Goal: Task Accomplishment & Management: Manage account settings

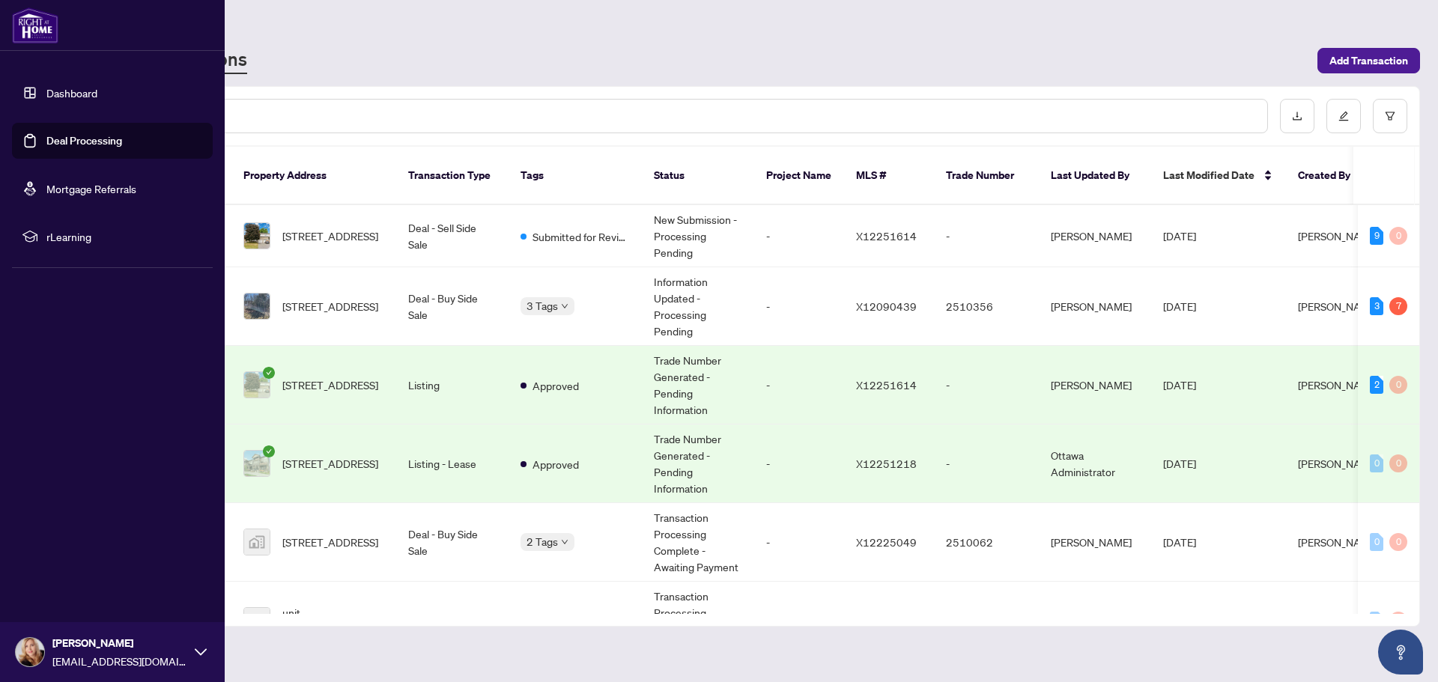
click at [85, 137] on link "Deal Processing" at bounding box center [84, 140] width 76 height 13
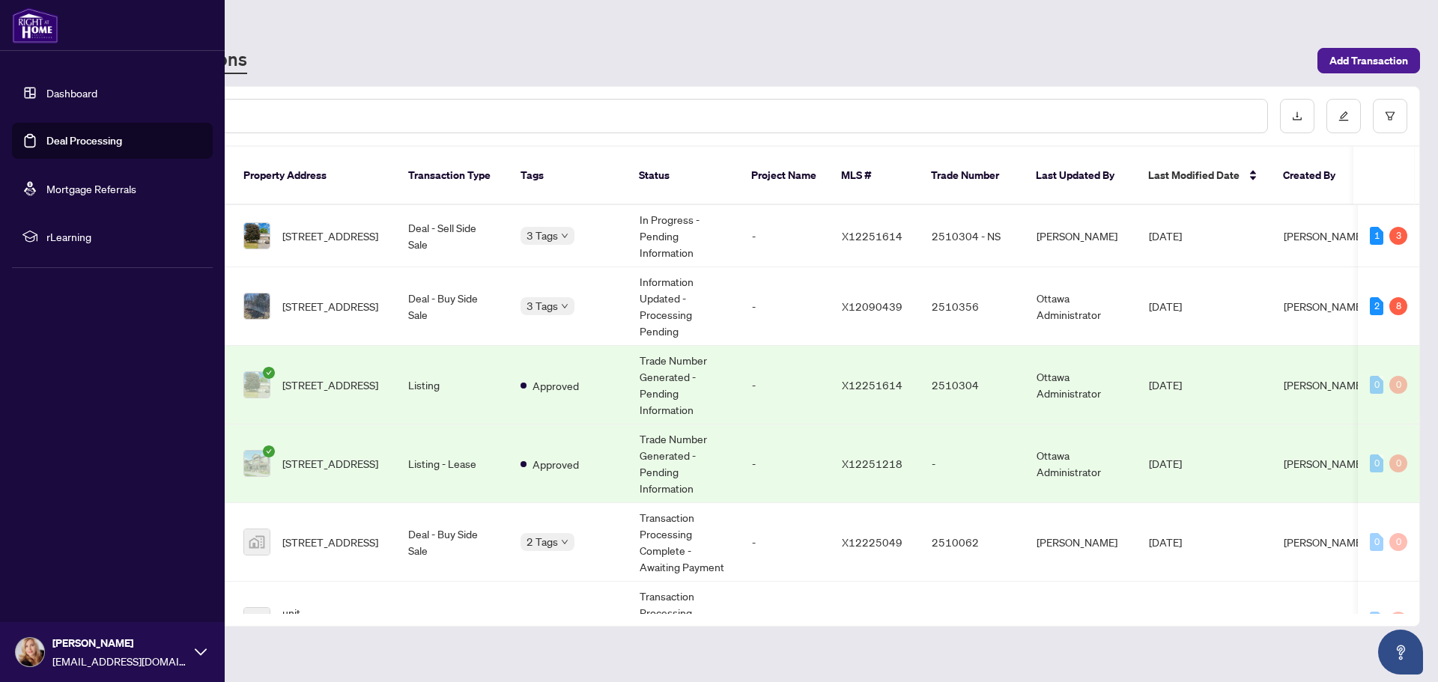
click at [90, 99] on link "Dashboard" at bounding box center [71, 92] width 51 height 13
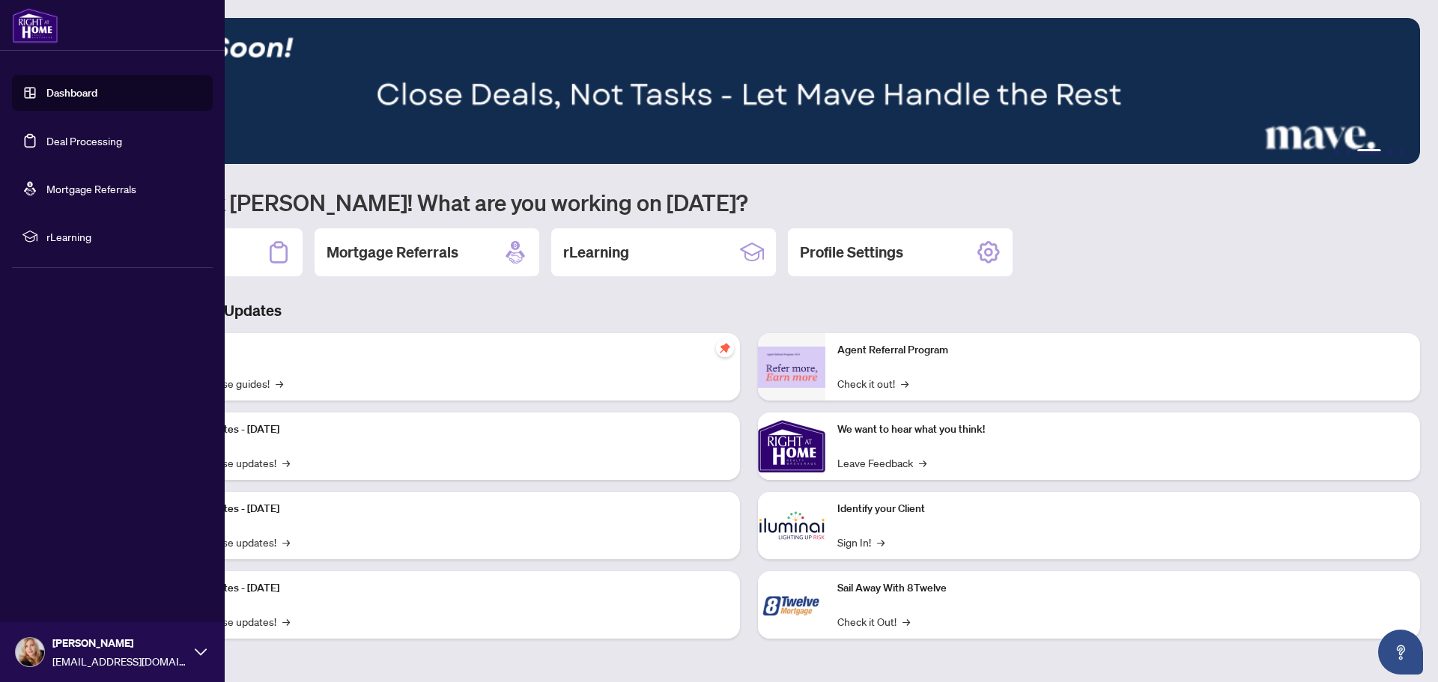
click at [76, 147] on link "Deal Processing" at bounding box center [84, 140] width 76 height 13
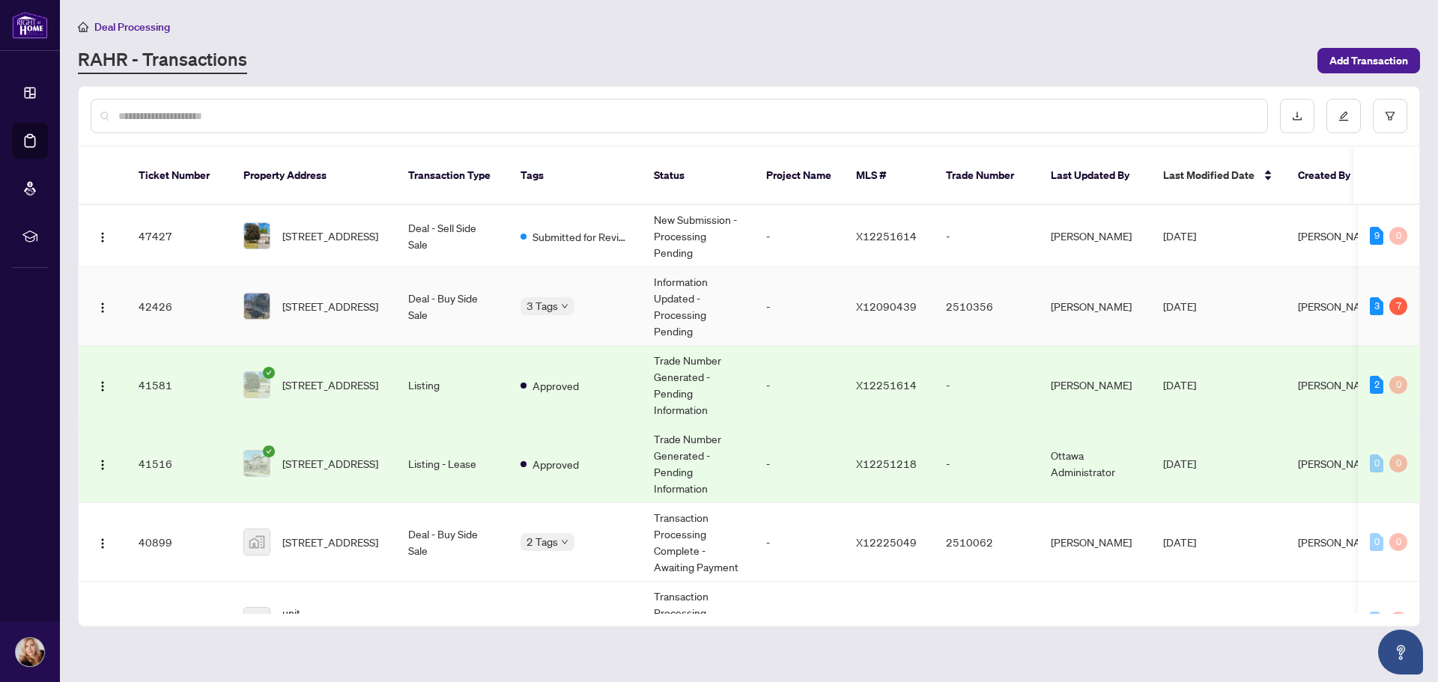
click at [432, 296] on td "Deal - Buy Side Sale" at bounding box center [452, 306] width 112 height 79
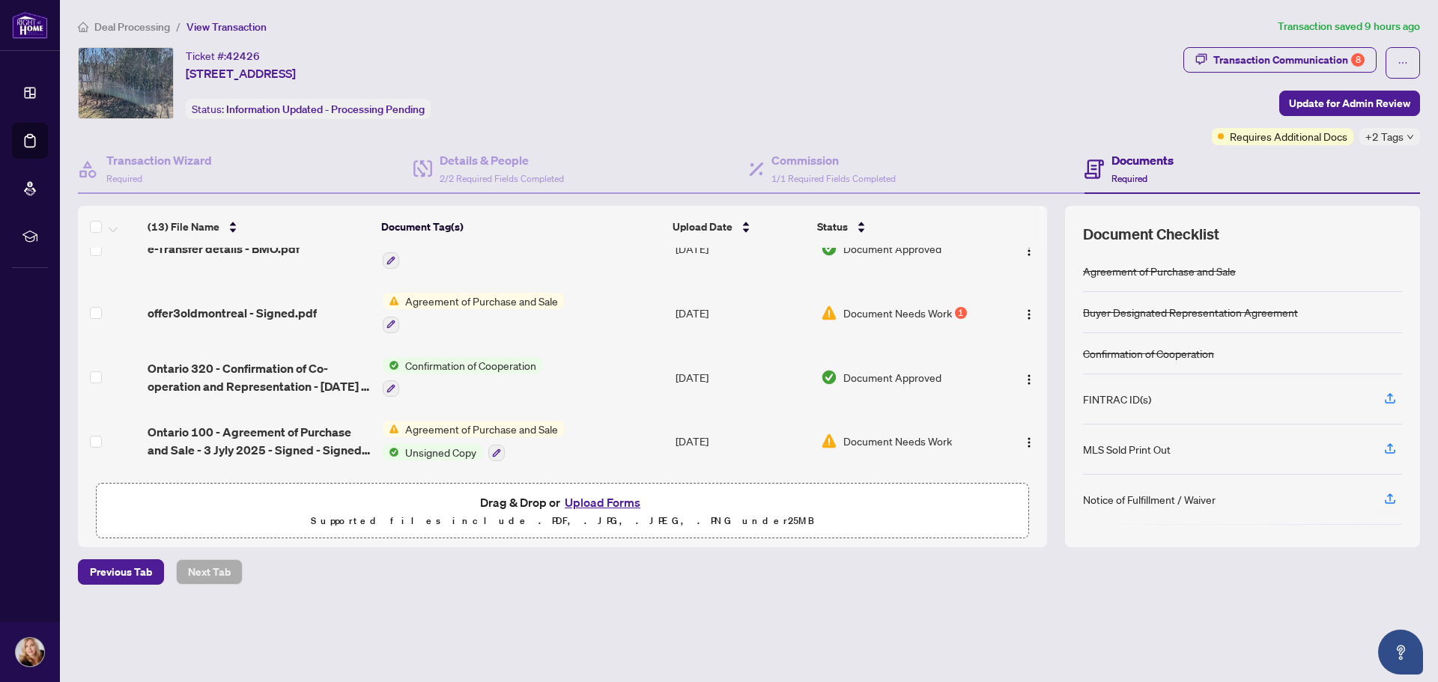
scroll to position [374, 0]
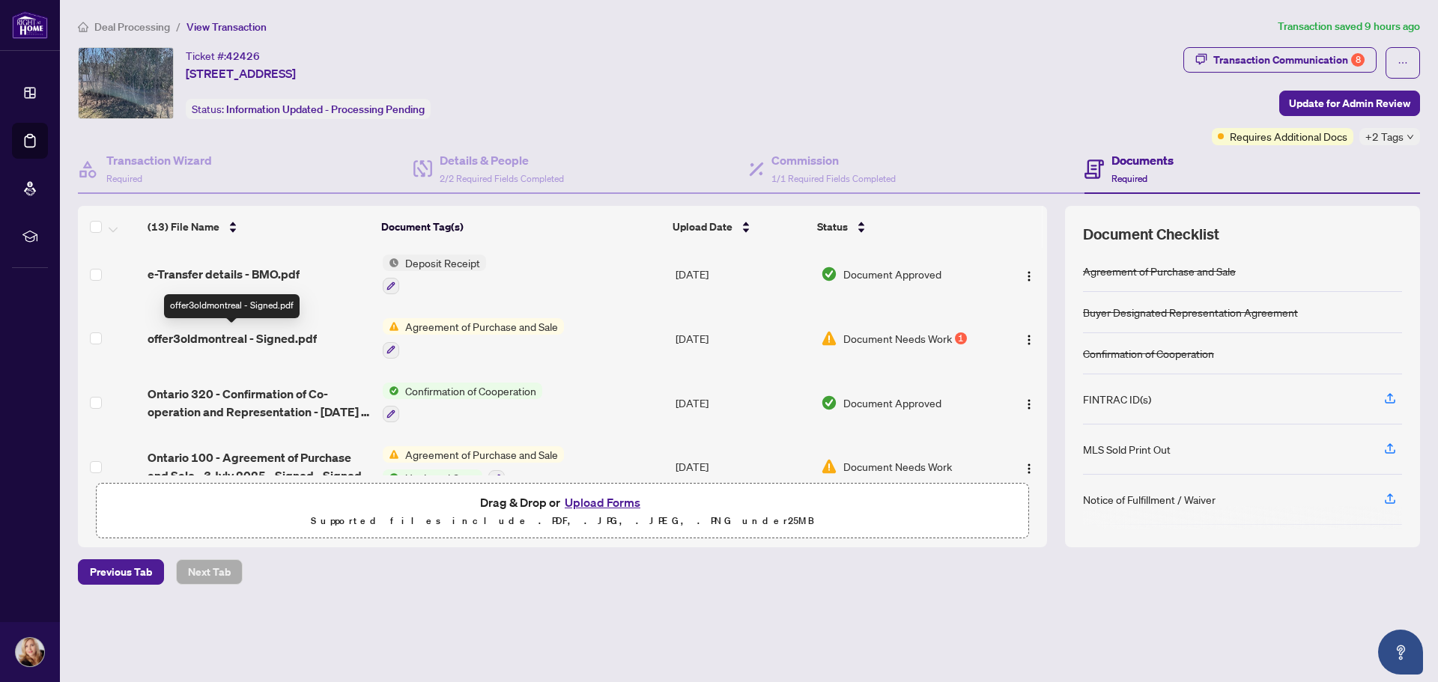
click at [263, 338] on span "offer3oldmontreal - Signed.pdf" at bounding box center [231, 338] width 169 height 18
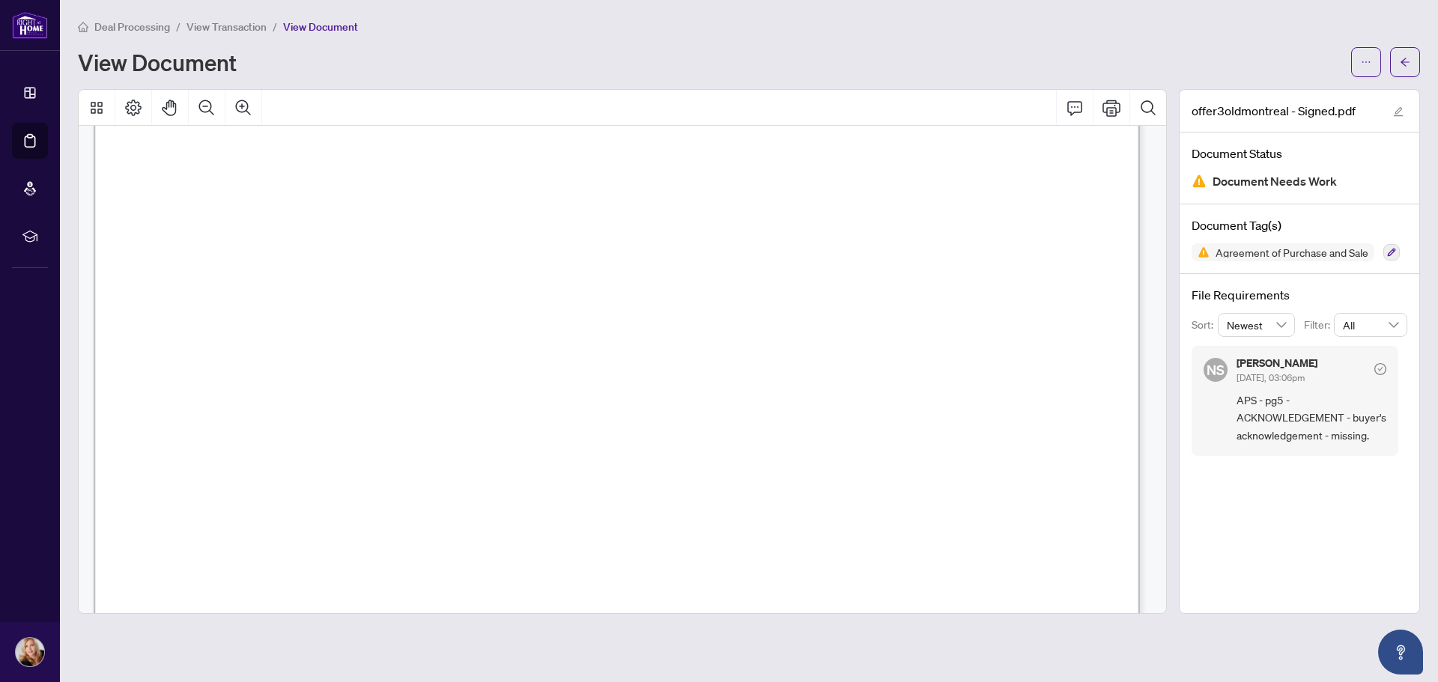
scroll to position [7323, 0]
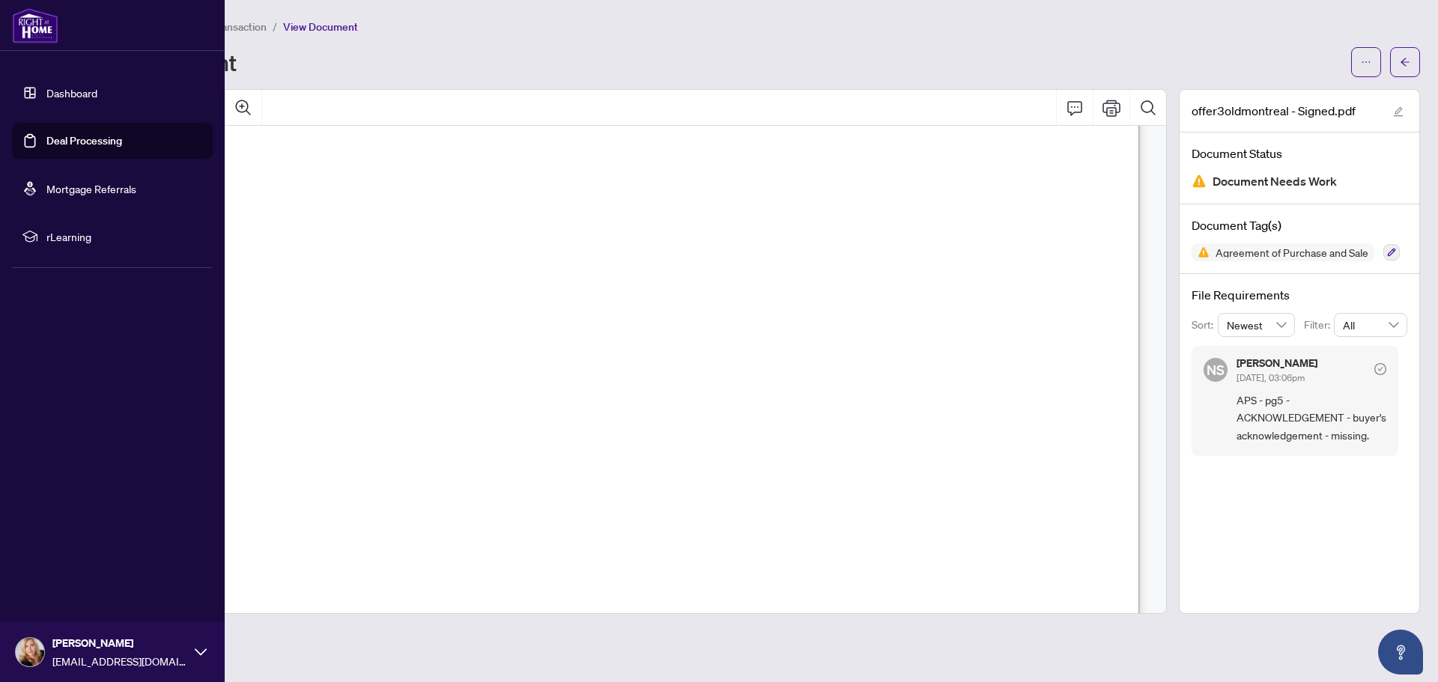
click at [62, 142] on link "Deal Processing" at bounding box center [84, 140] width 76 height 13
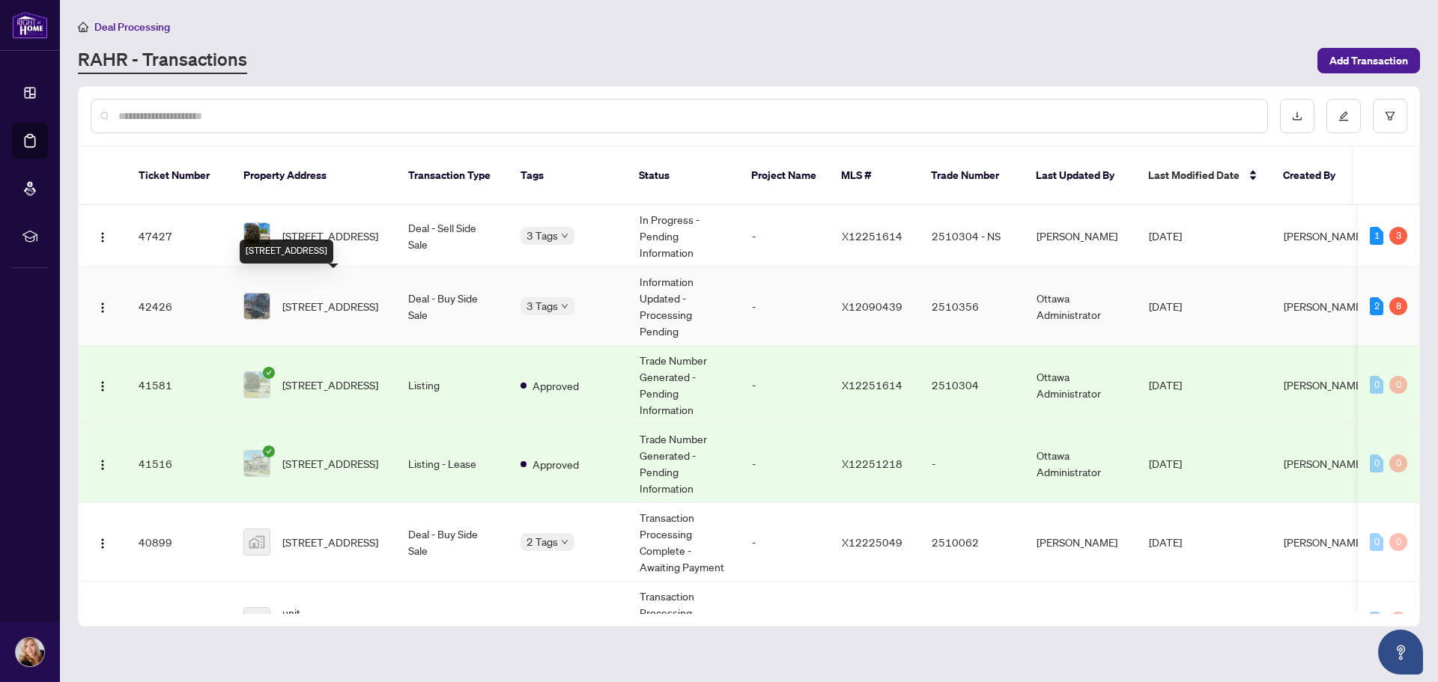
click at [330, 298] on span "[STREET_ADDRESS]" at bounding box center [330, 306] width 96 height 16
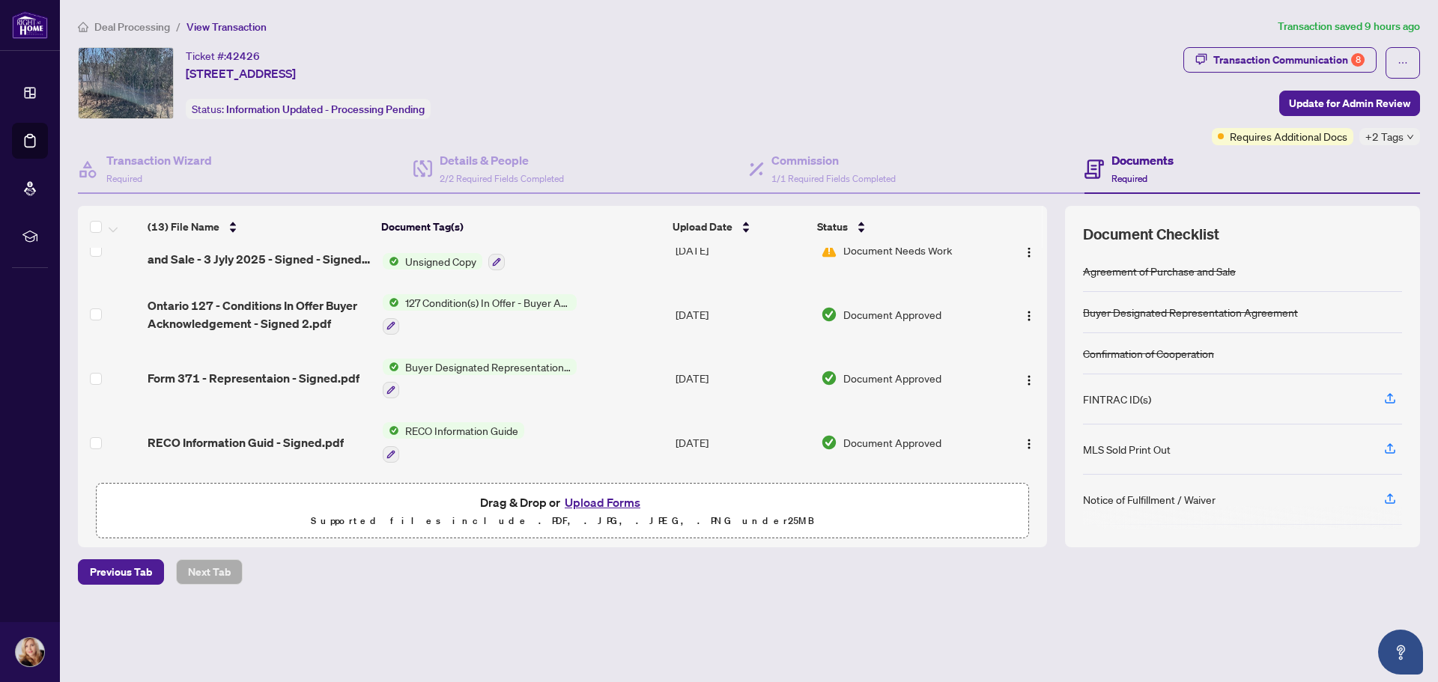
scroll to position [591, 0]
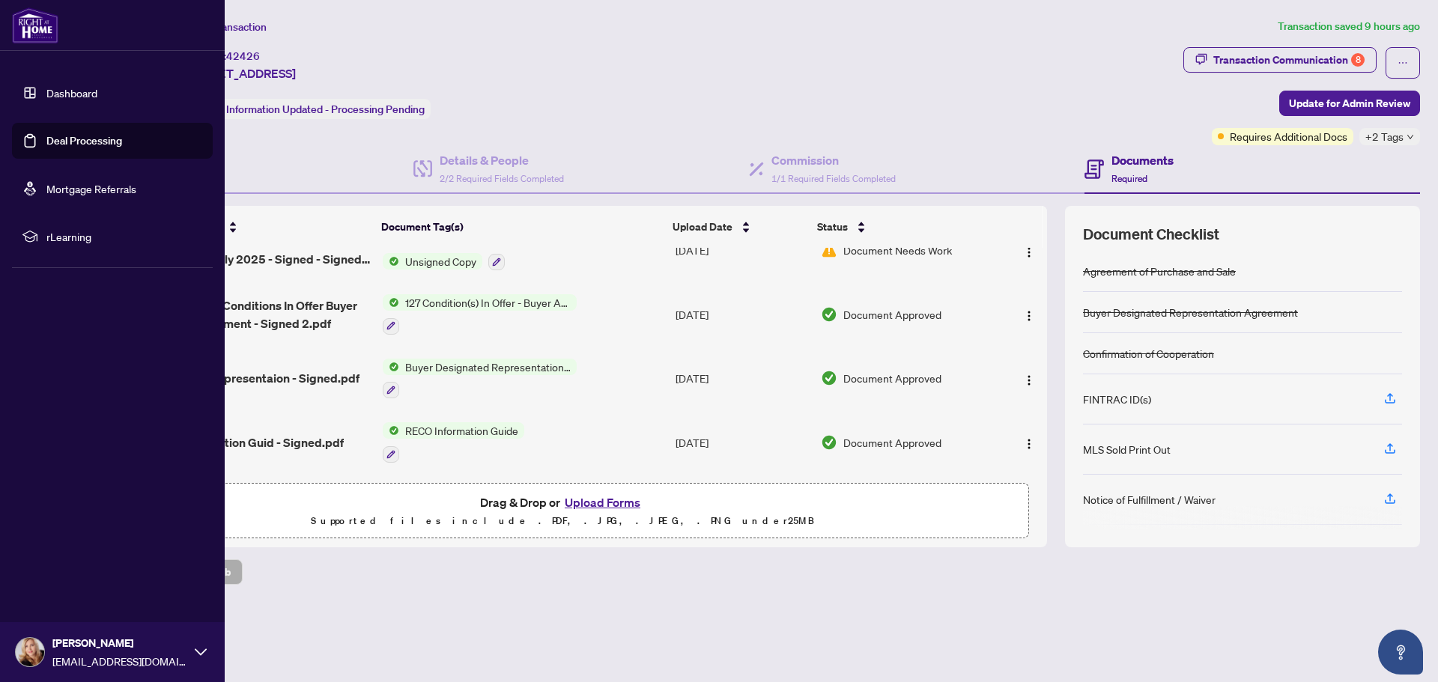
click at [64, 145] on link "Deal Processing" at bounding box center [84, 140] width 76 height 13
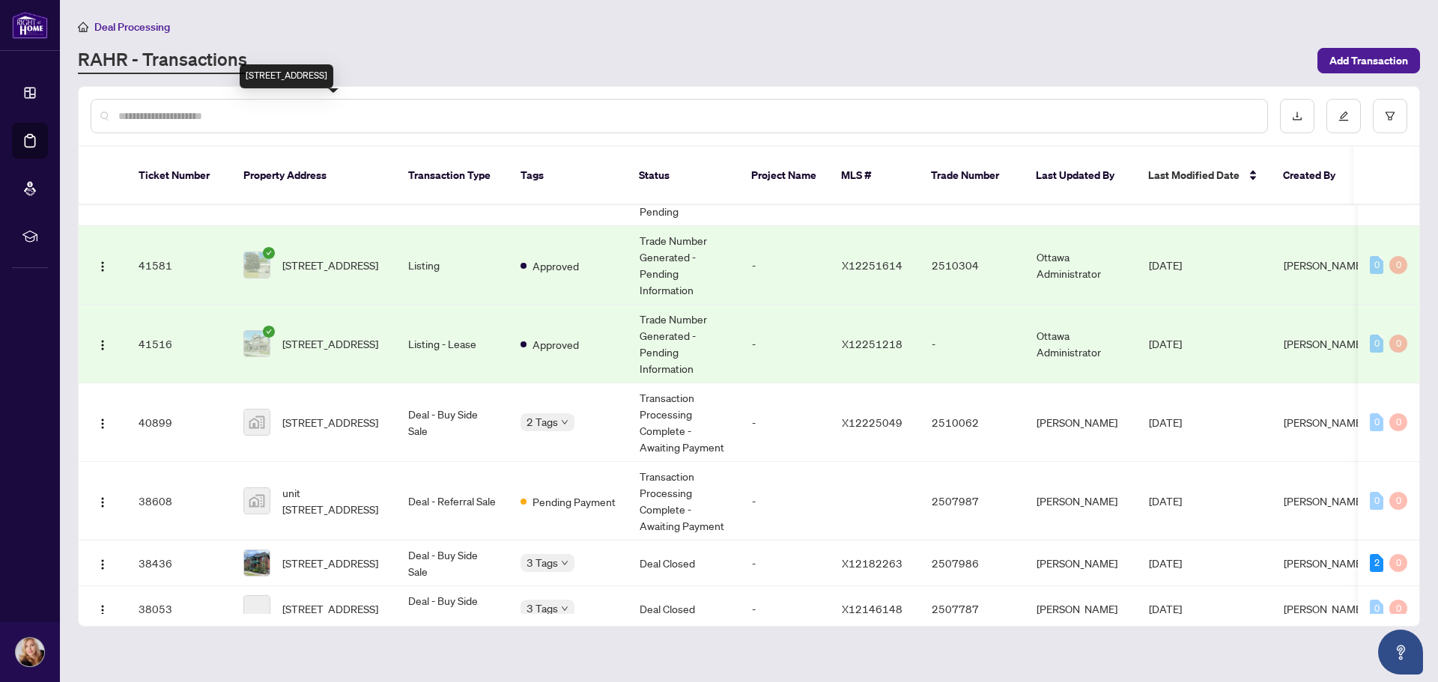
scroll to position [150, 0]
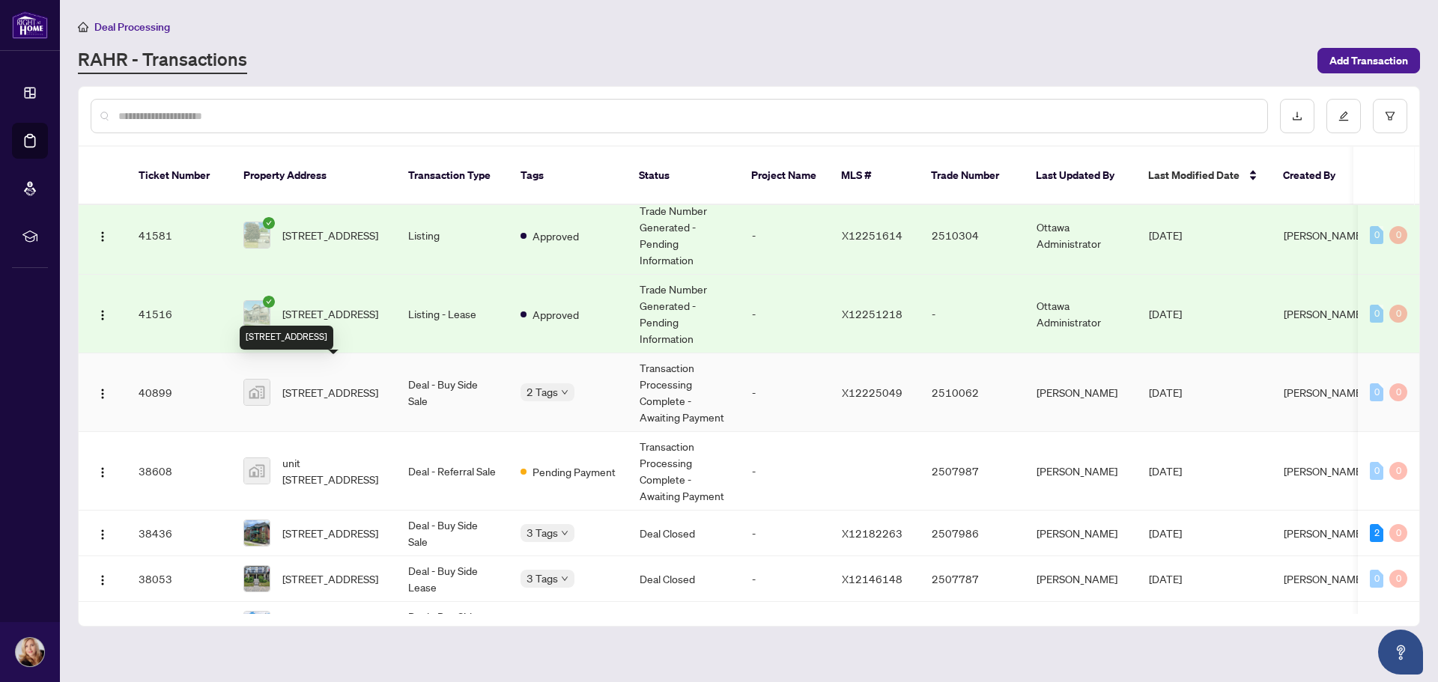
click at [315, 384] on span "[STREET_ADDRESS]" at bounding box center [330, 392] width 96 height 16
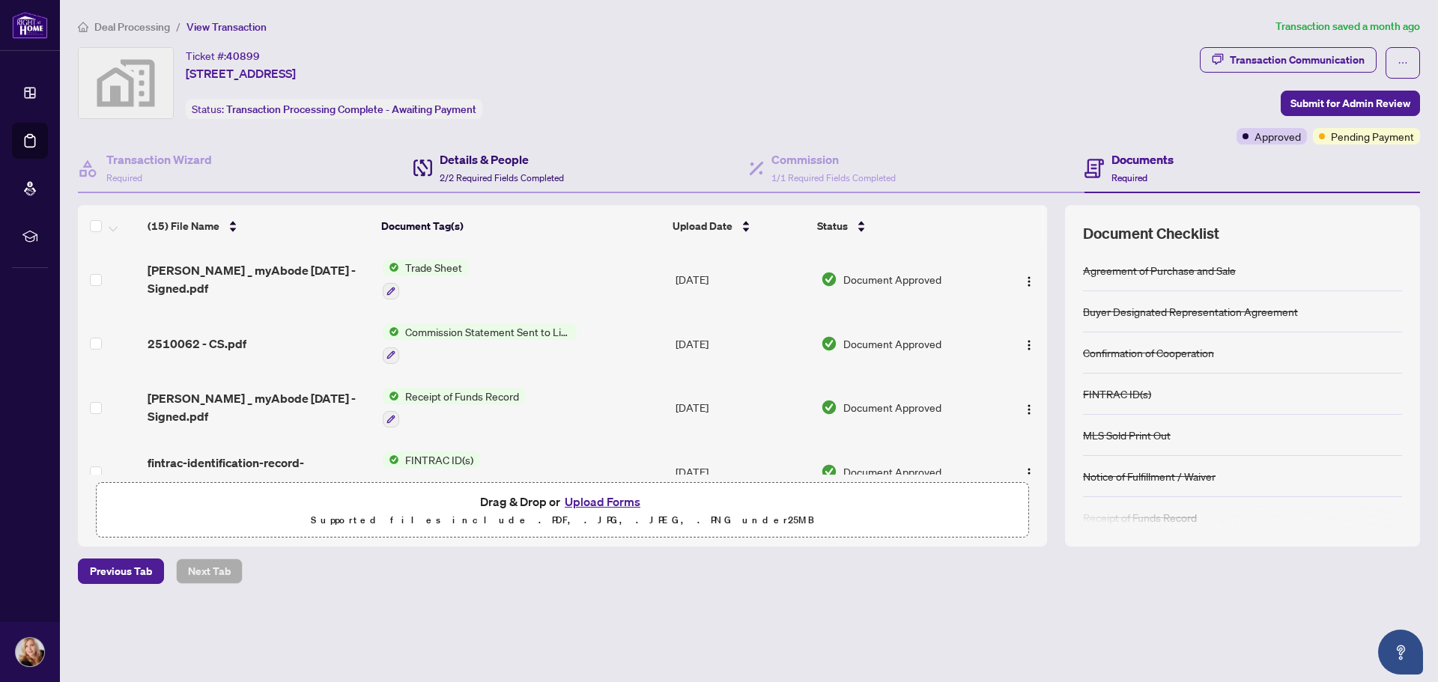
click at [481, 161] on h4 "Details & People" at bounding box center [502, 159] width 124 height 18
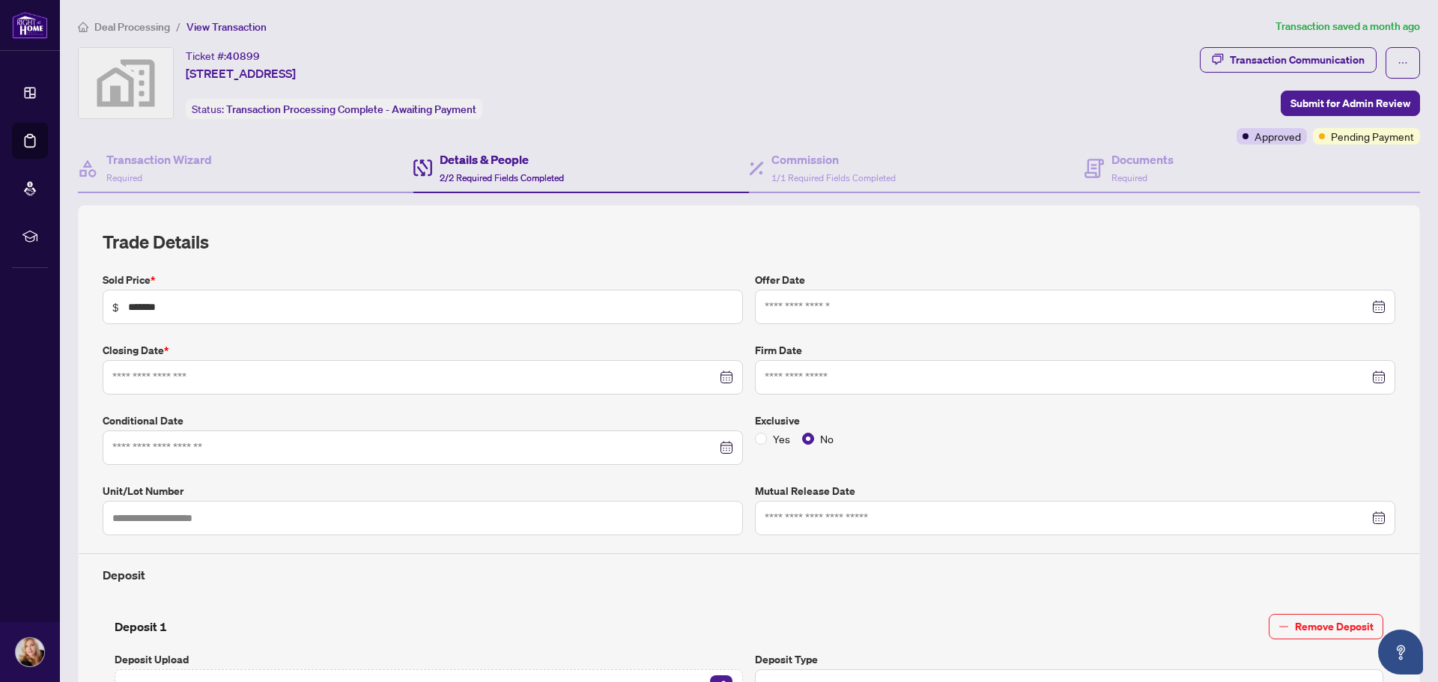
type input "**********"
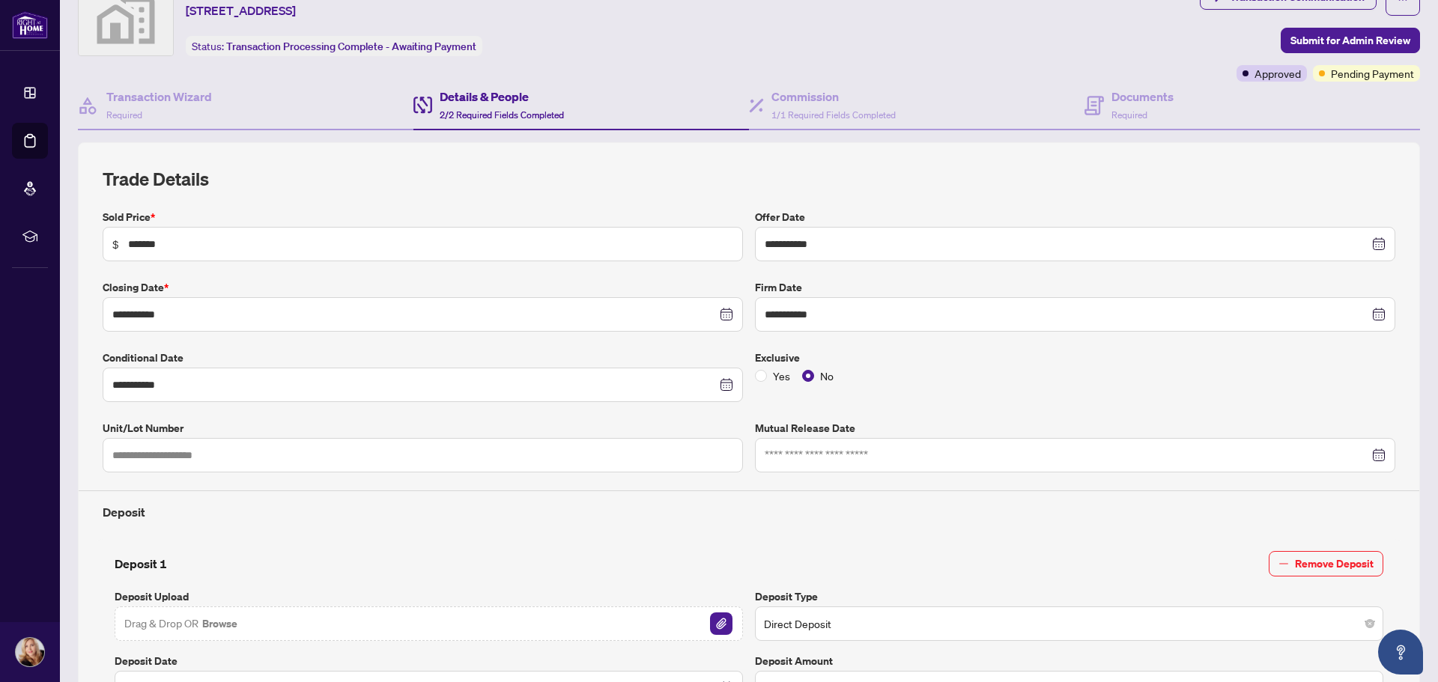
scroll to position [42, 0]
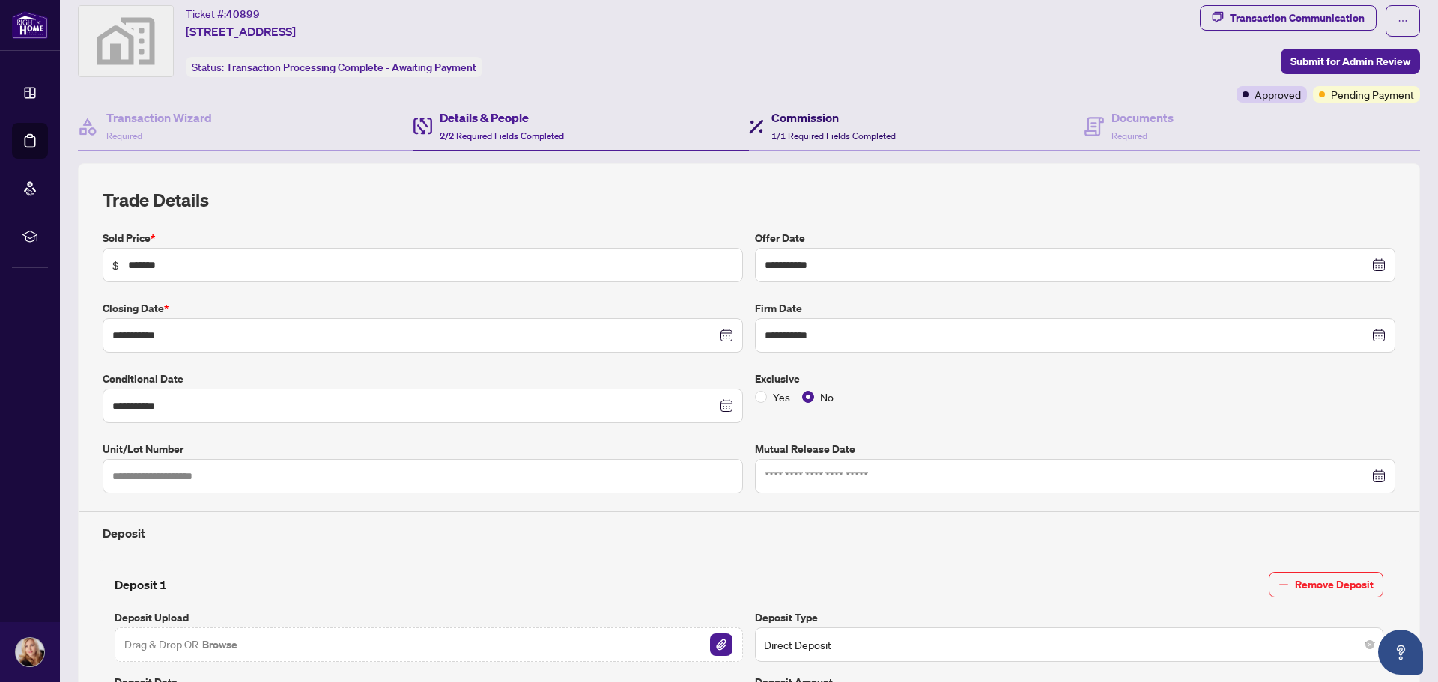
click at [818, 121] on h4 "Commission" at bounding box center [833, 118] width 124 height 18
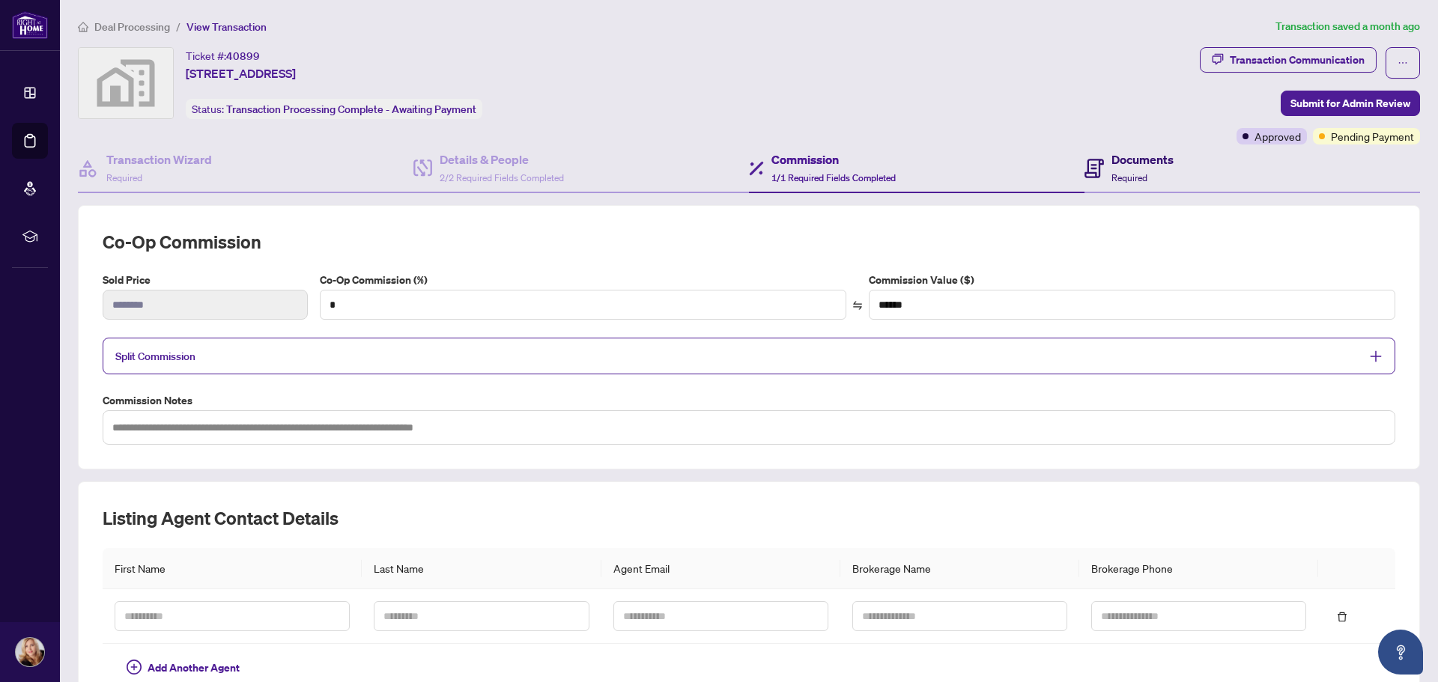
click at [1111, 150] on h4 "Documents" at bounding box center [1142, 159] width 62 height 18
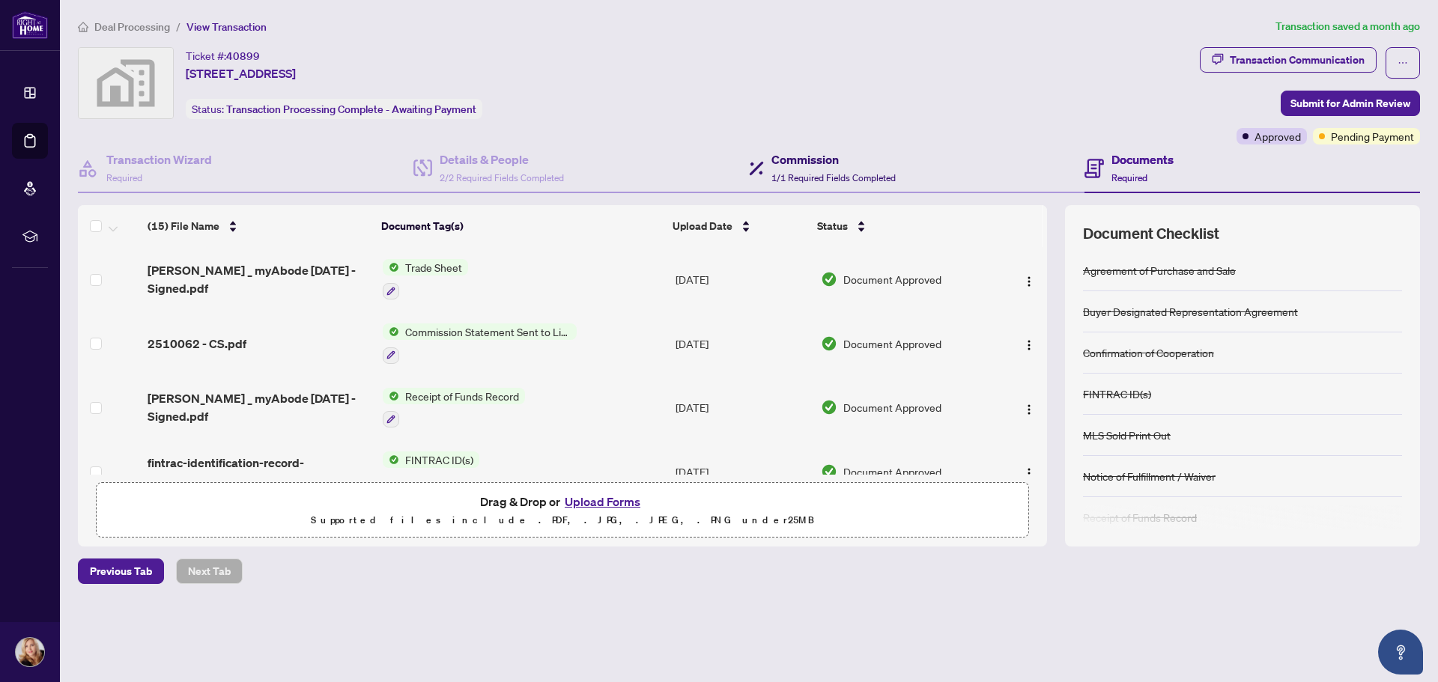
click at [882, 162] on h4 "Commission" at bounding box center [833, 159] width 124 height 18
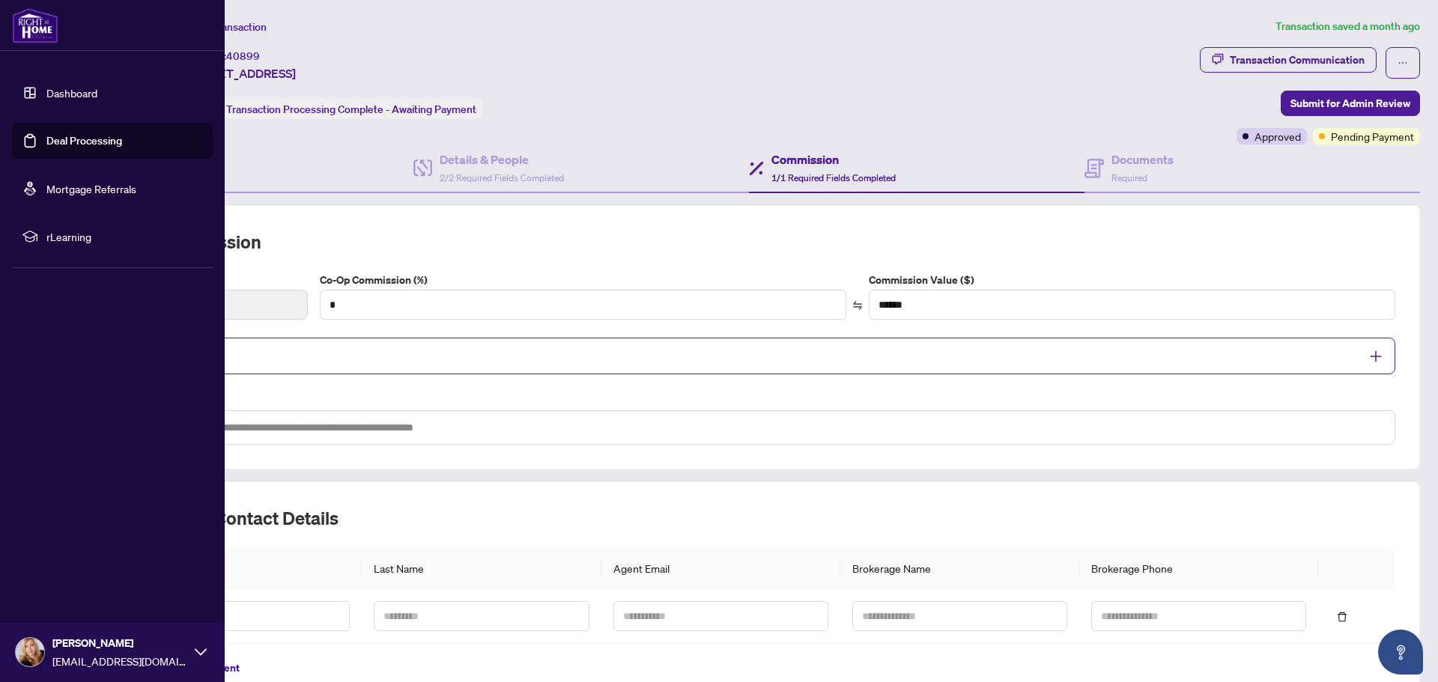
click at [70, 139] on link "Deal Processing" at bounding box center [84, 140] width 76 height 13
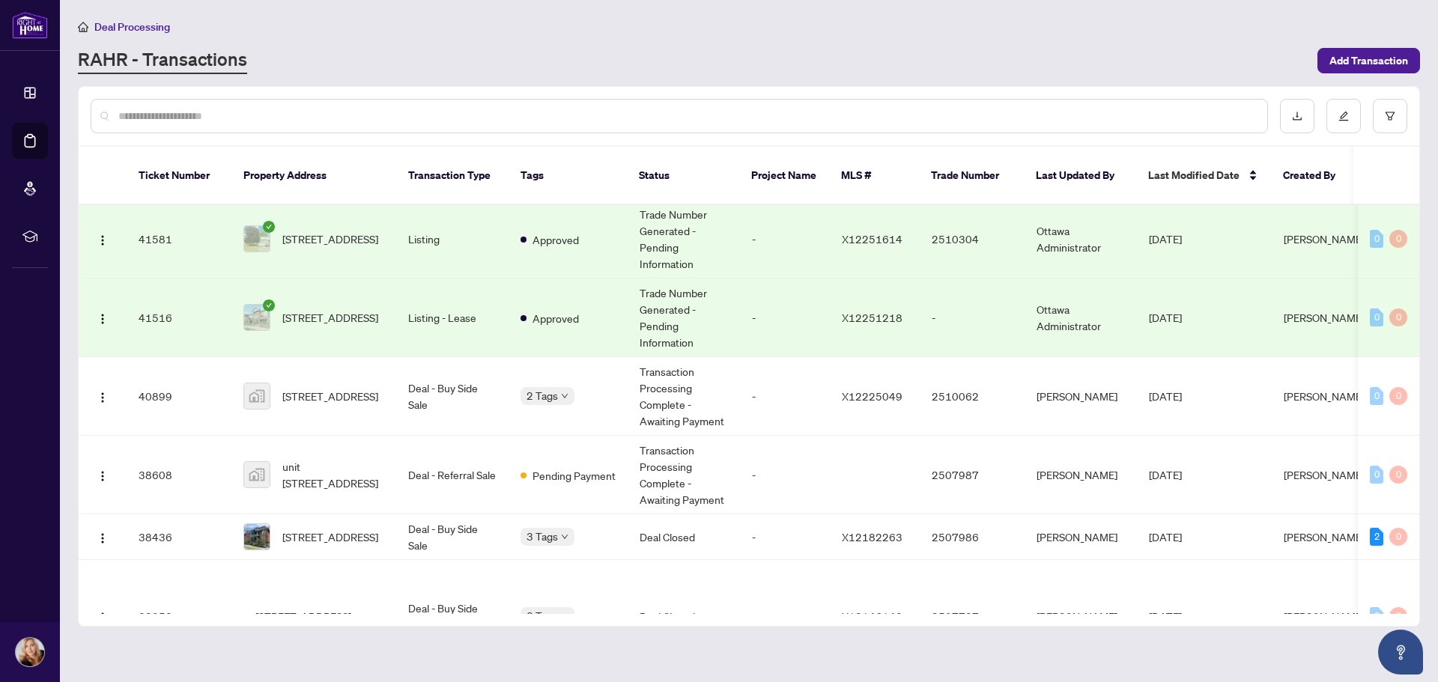
scroll to position [225, 0]
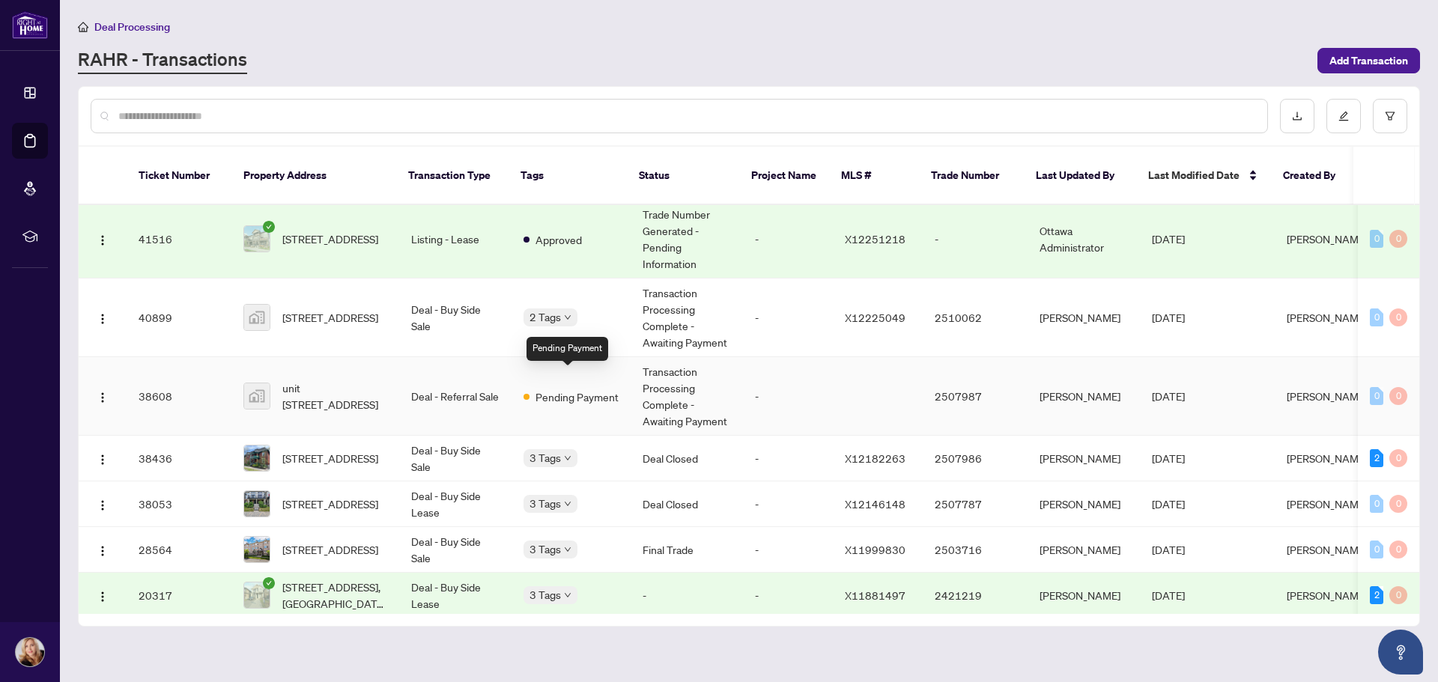
click at [547, 389] on span "Pending Payment" at bounding box center [576, 397] width 83 height 16
